Goal: Complete application form

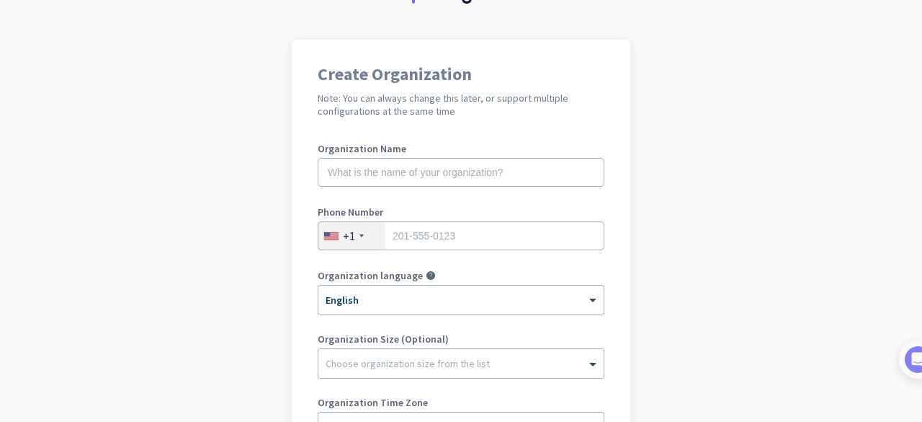
scroll to position [79, 0]
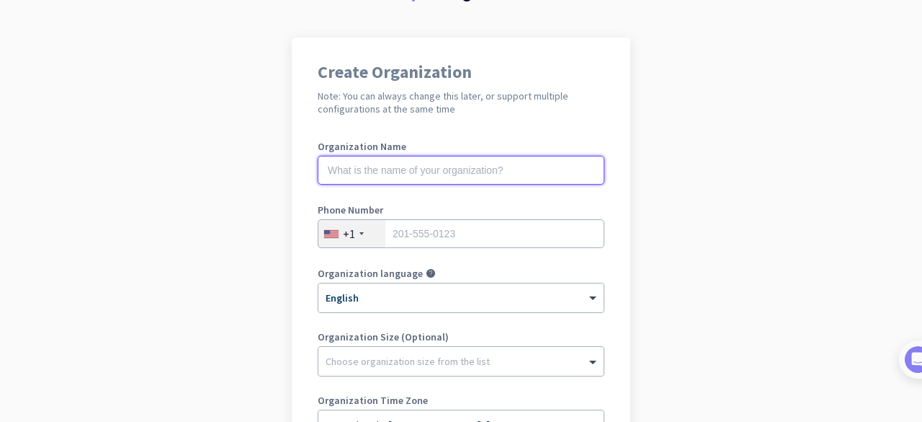
click at [541, 171] on input "text" at bounding box center [461, 170] width 287 height 29
type input "SEEKERS STUDIO"
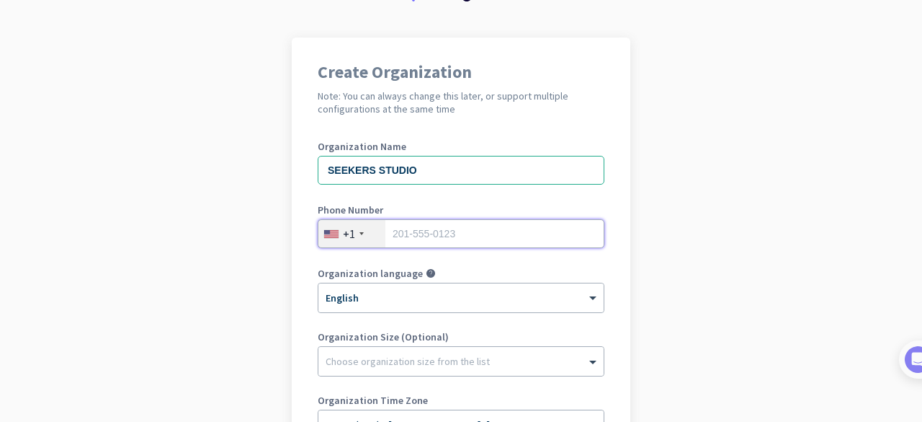
click at [454, 240] on input "tel" at bounding box center [461, 233] width 287 height 29
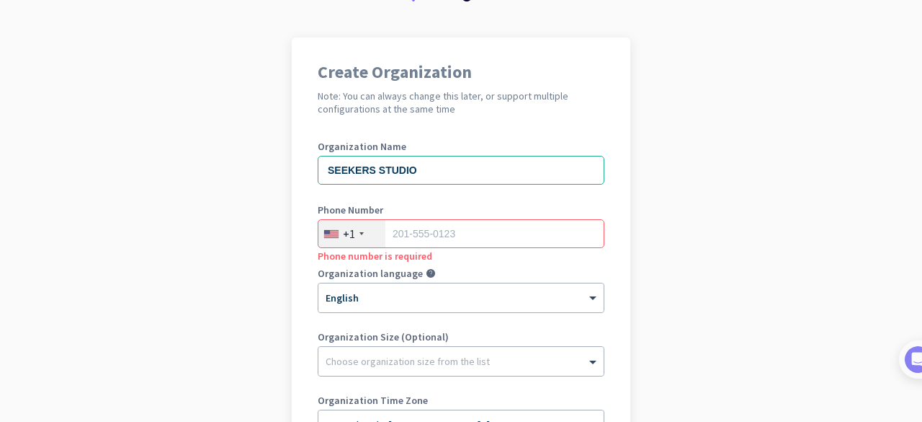
click at [354, 237] on div "+1" at bounding box center [351, 233] width 67 height 27
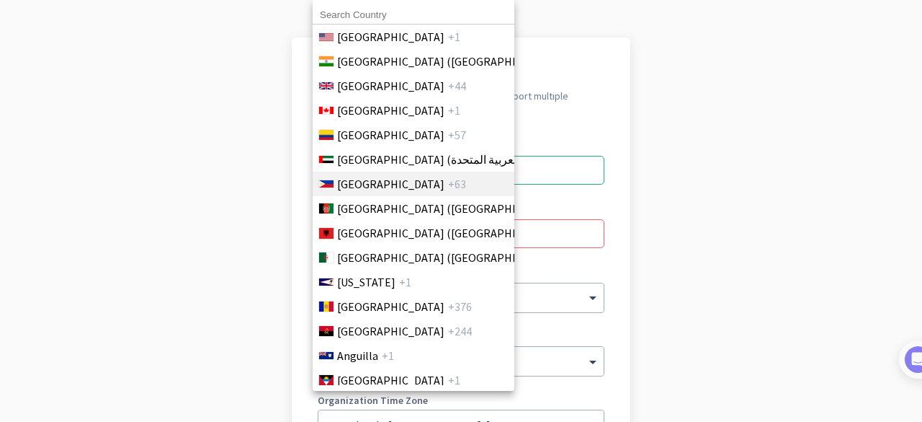
click at [375, 191] on span "[GEOGRAPHIC_DATA]" at bounding box center [390, 183] width 107 height 17
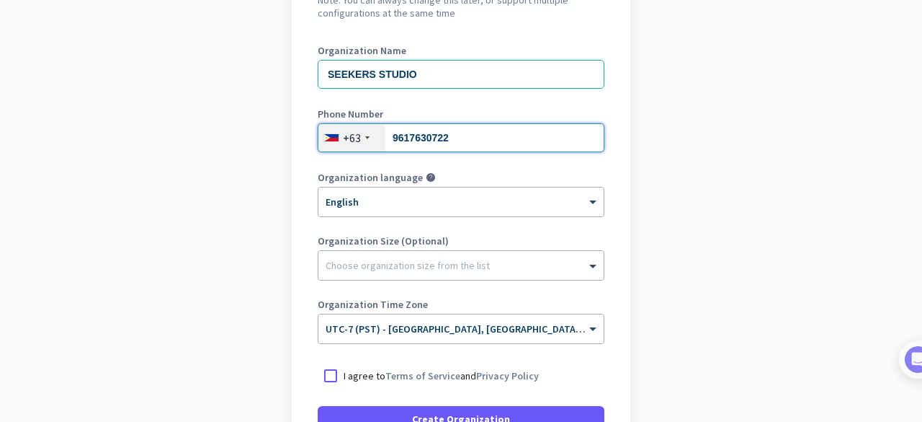
scroll to position [178, 0]
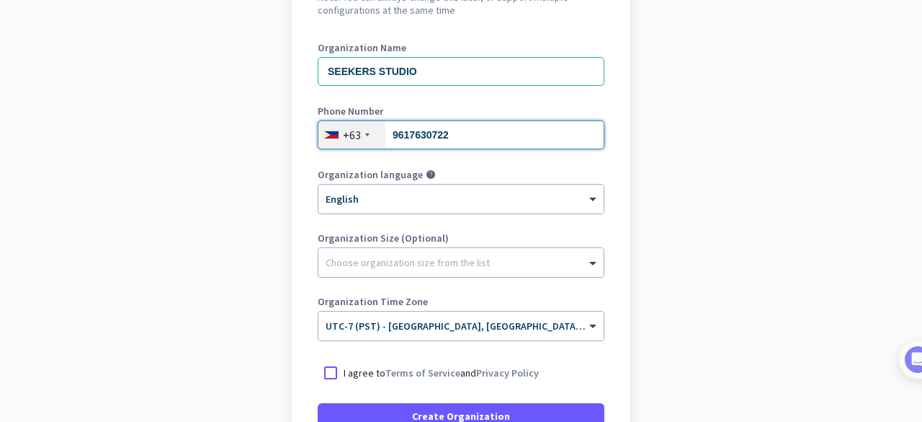
type input "9617630722"
click at [438, 264] on div at bounding box center [460, 258] width 285 height 14
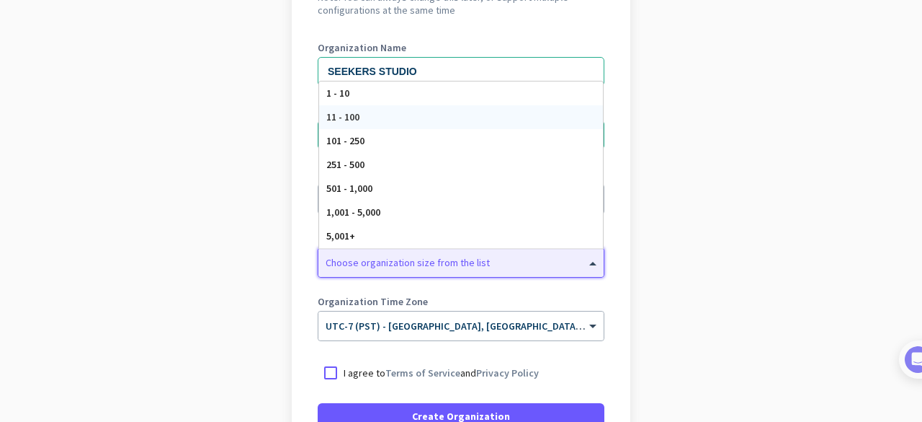
click at [433, 116] on div "11 - 100" at bounding box center [461, 117] width 284 height 24
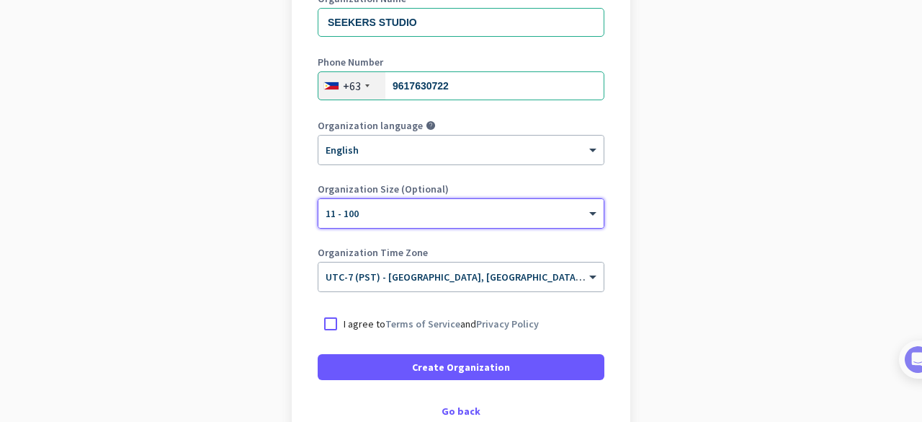
scroll to position [228, 0]
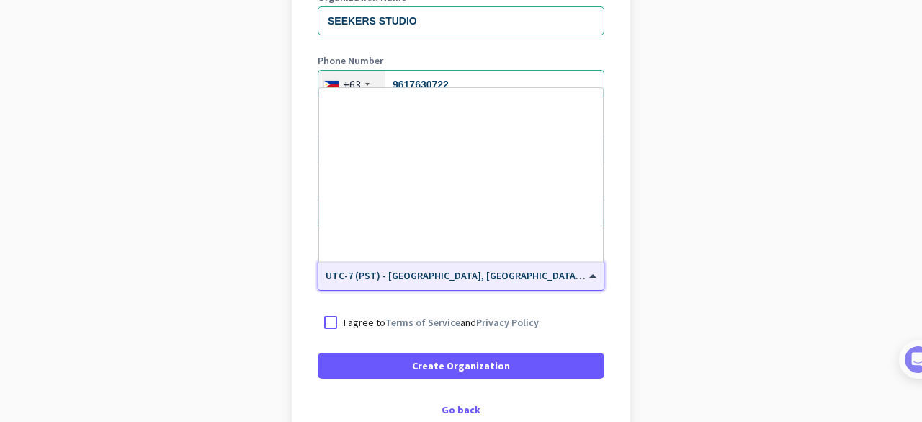
click at [586, 271] on span at bounding box center [595, 275] width 18 height 12
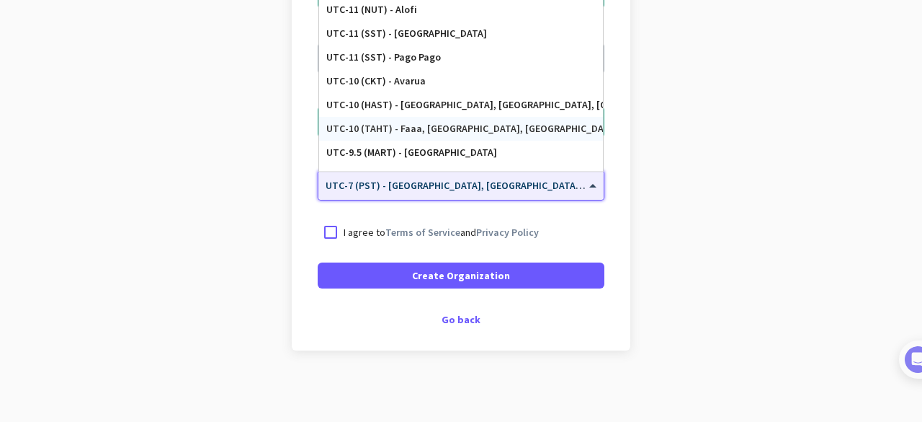
scroll to position [0, 0]
